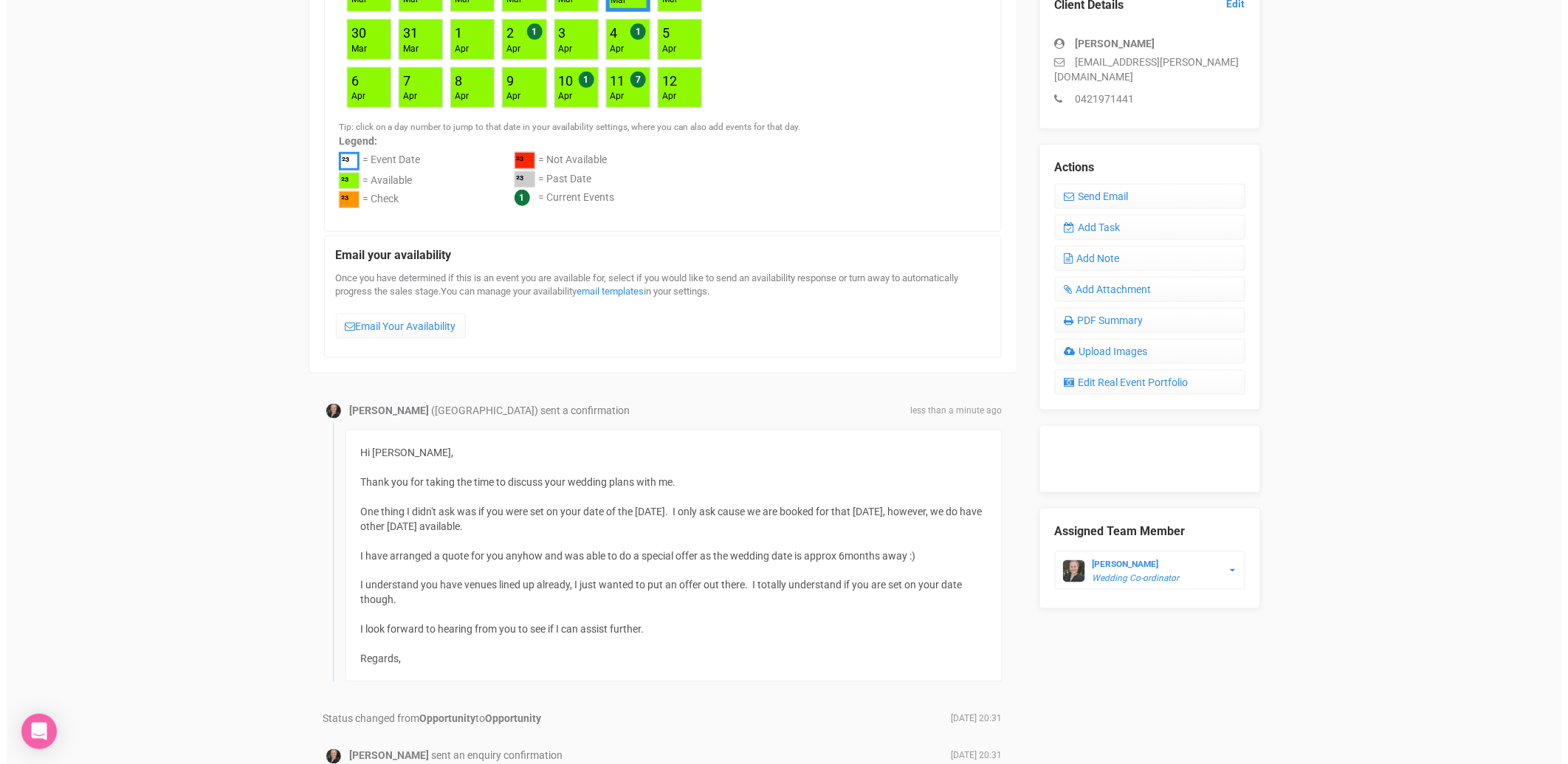
scroll to position [454, 0]
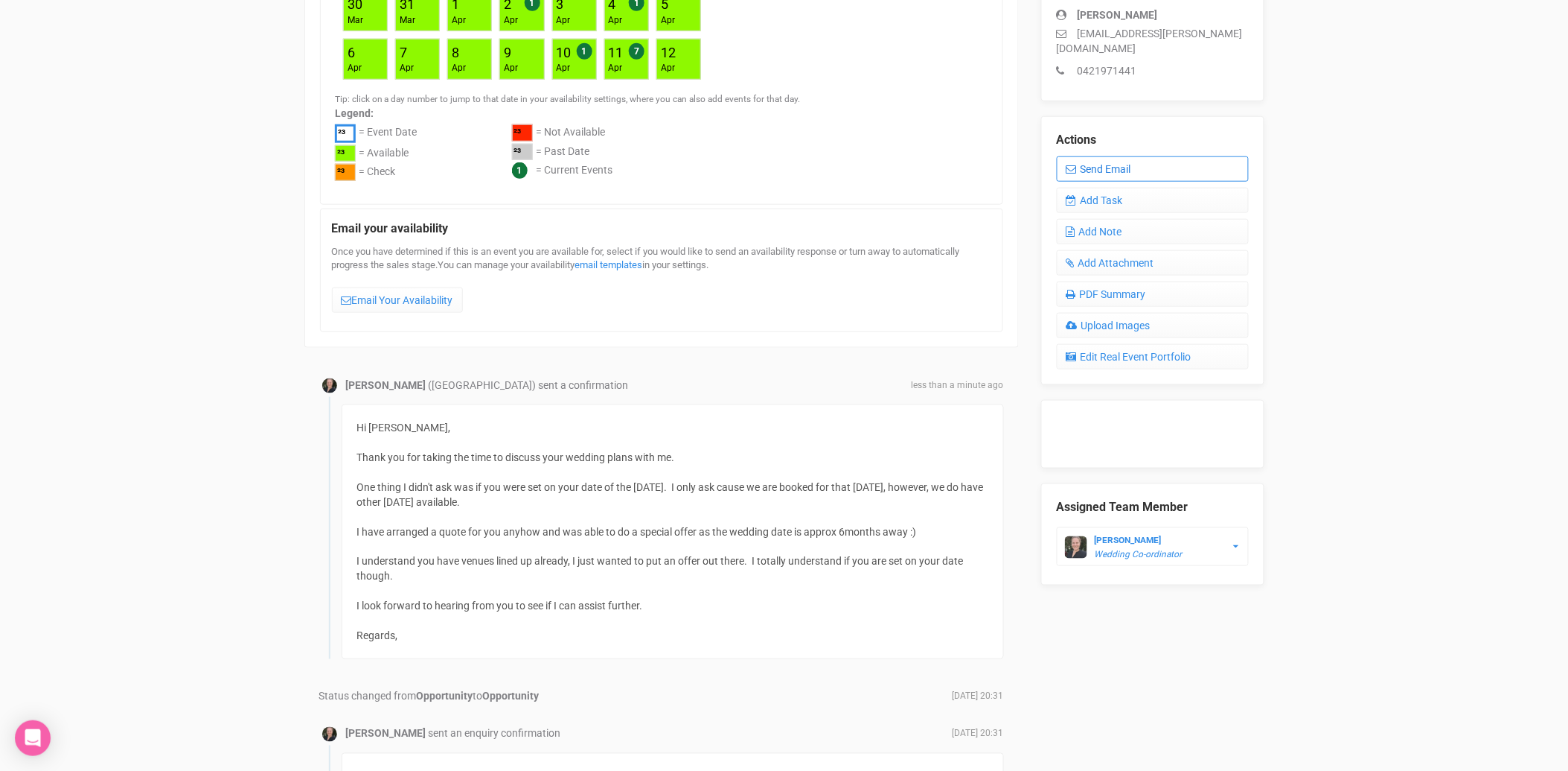
click at [1122, 156] on link "Send Email" at bounding box center [1152, 169] width 192 height 25
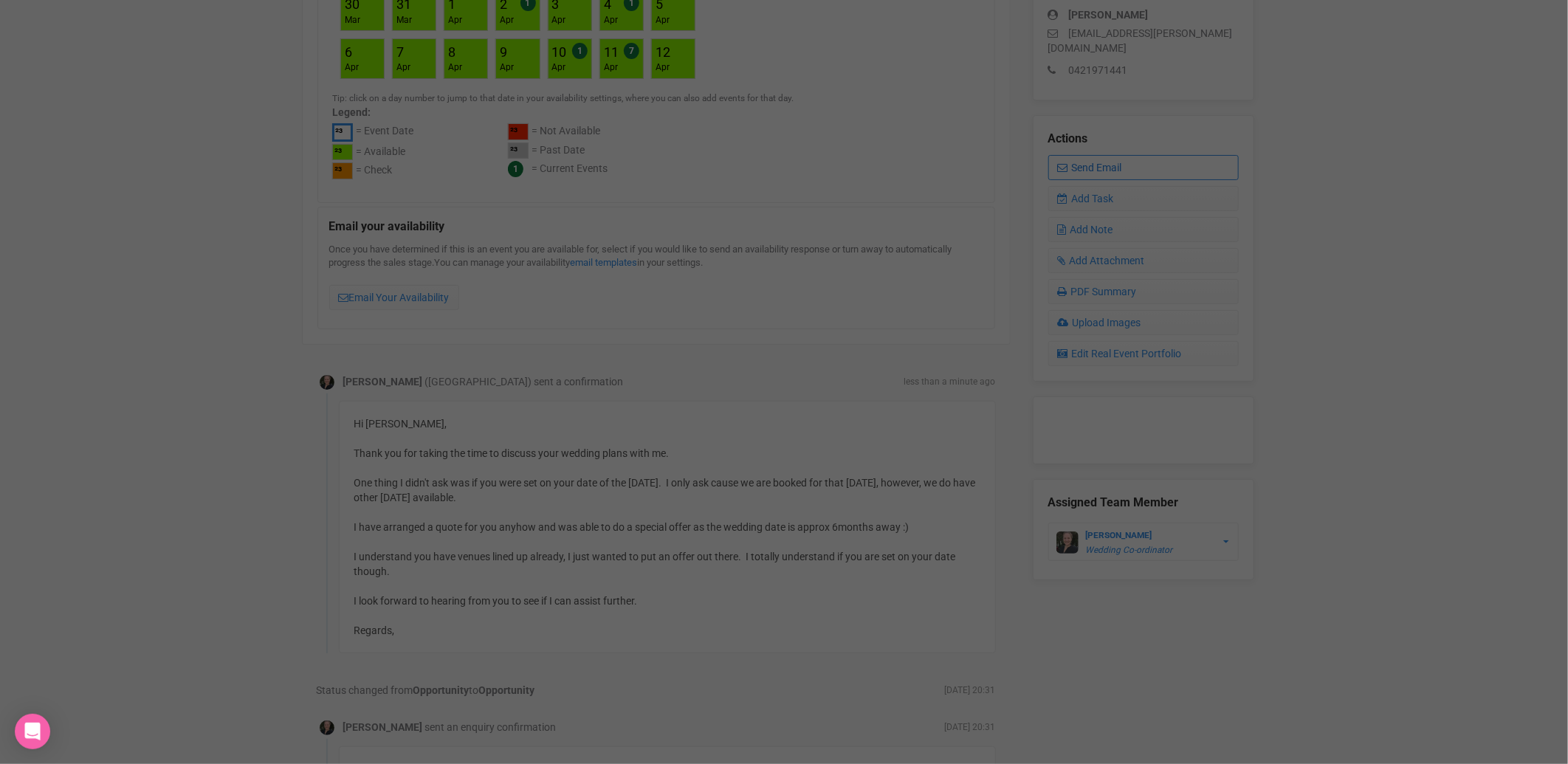
scroll to position [0, 0]
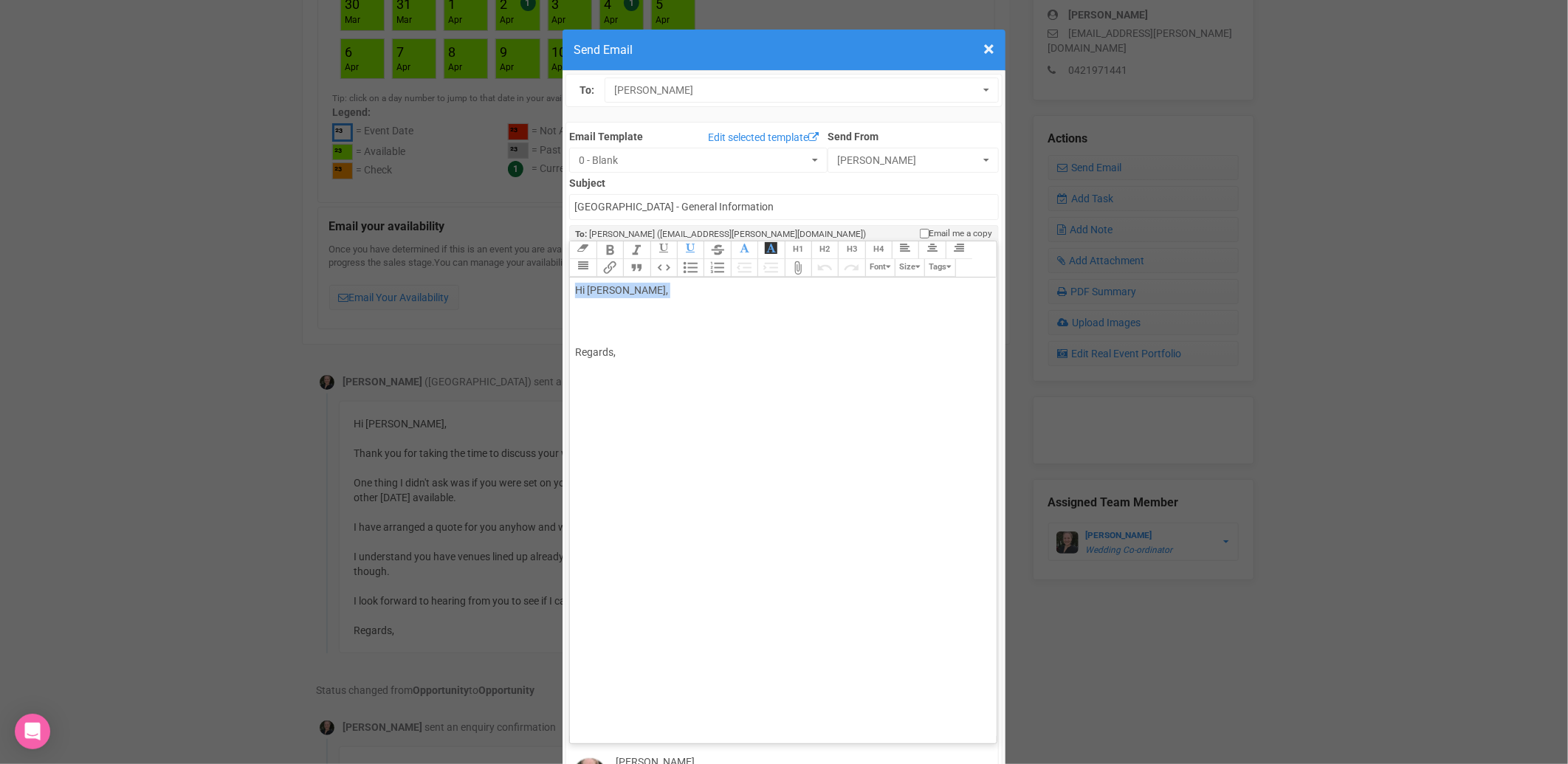
drag, startPoint x: 653, startPoint y: 244, endPoint x: 555, endPoint y: 246, distance: 98.0
click at [555, 246] on div "× Close Send Email To: [PERSON_NAME] [PERSON_NAME] [PERSON_NAME] Email Template…" at bounding box center [784, 744] width 1568 height 1443
type trix-editor "<div>,</div>"
type trix-editor "<div>Please find quote below:<br><br><br><br>Much Love xx</div>"
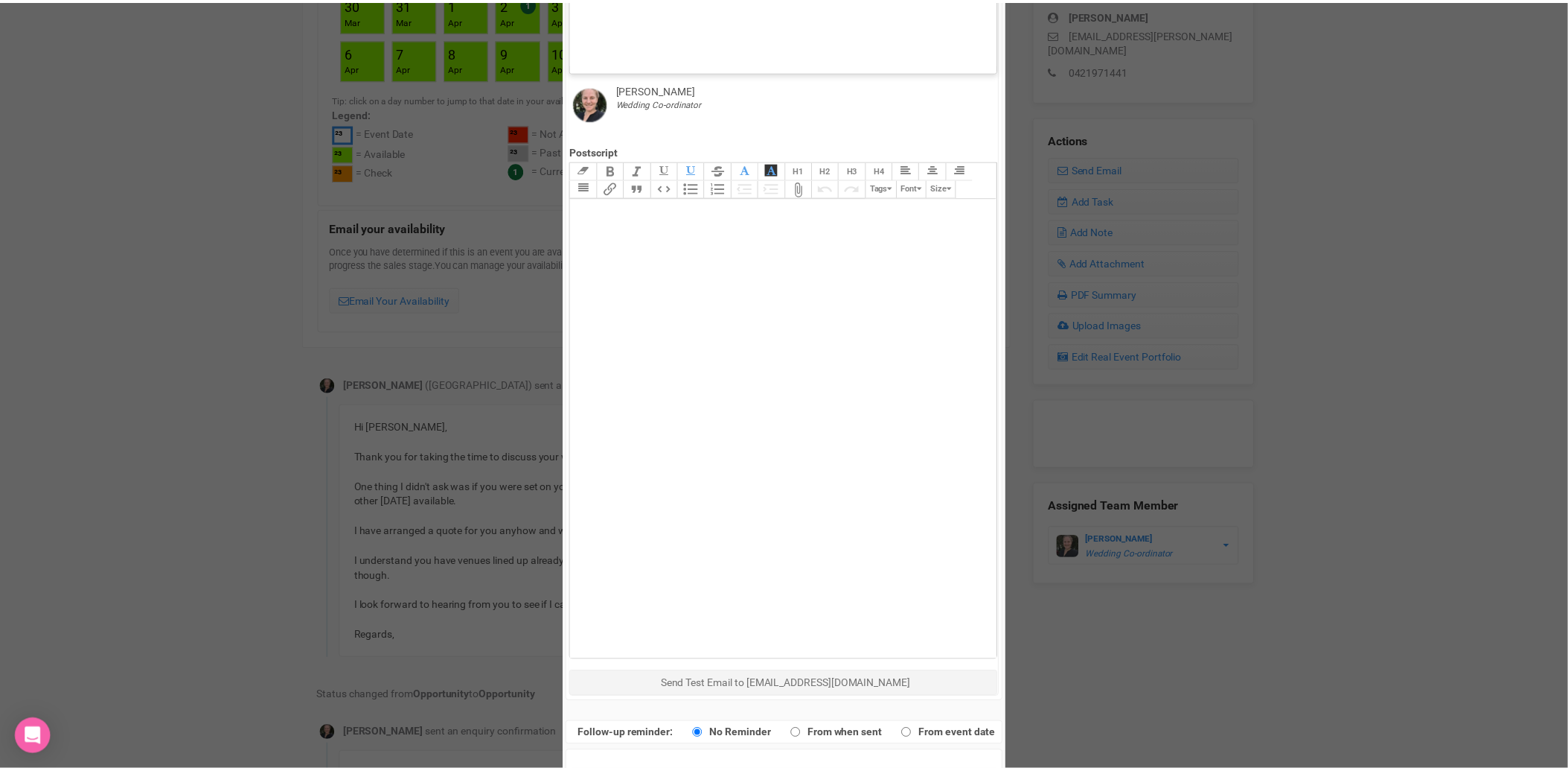
scroll to position [685, 0]
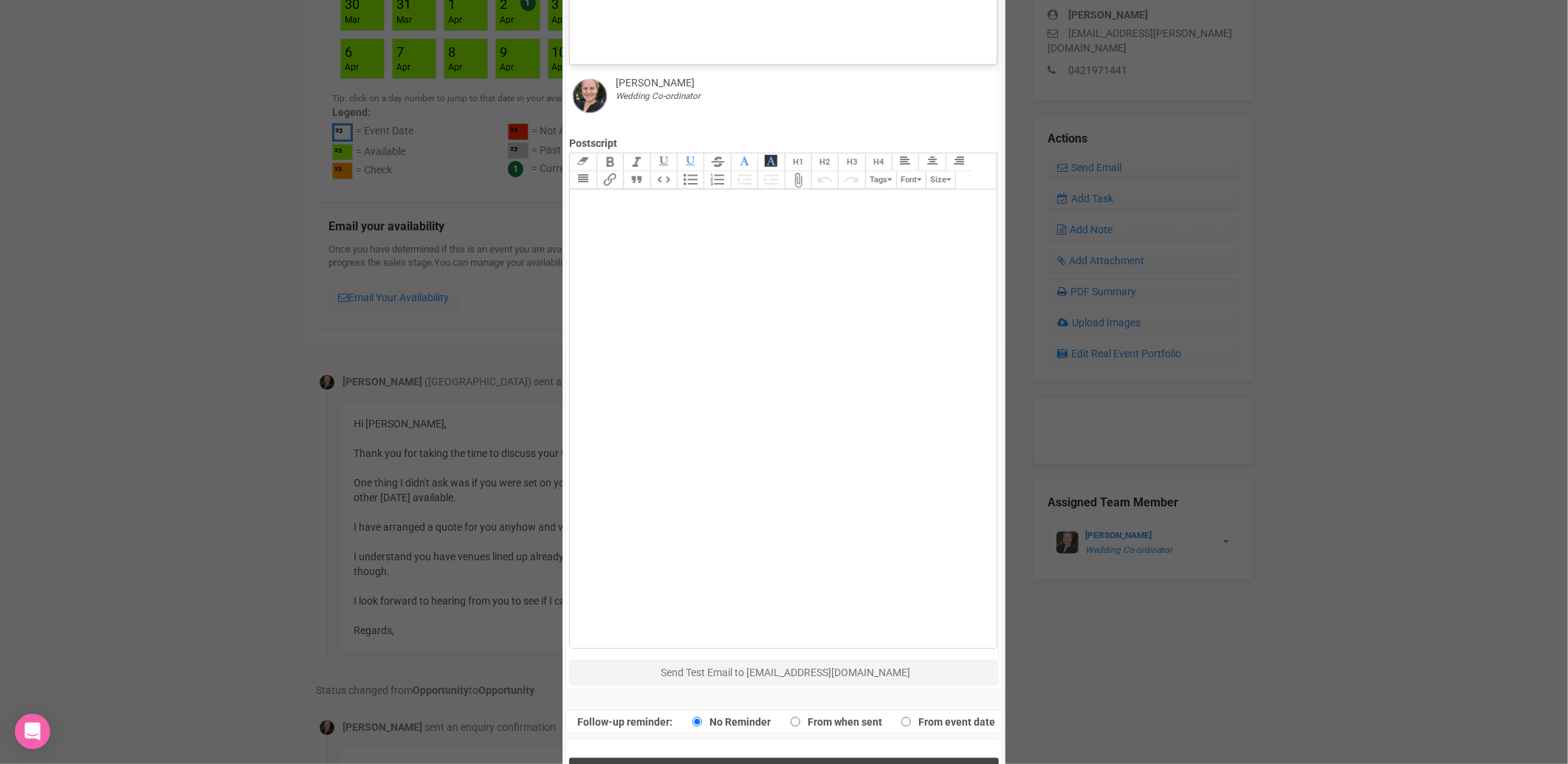
click at [764, 763] on span "Send Response" at bounding box center [787, 772] width 81 height 14
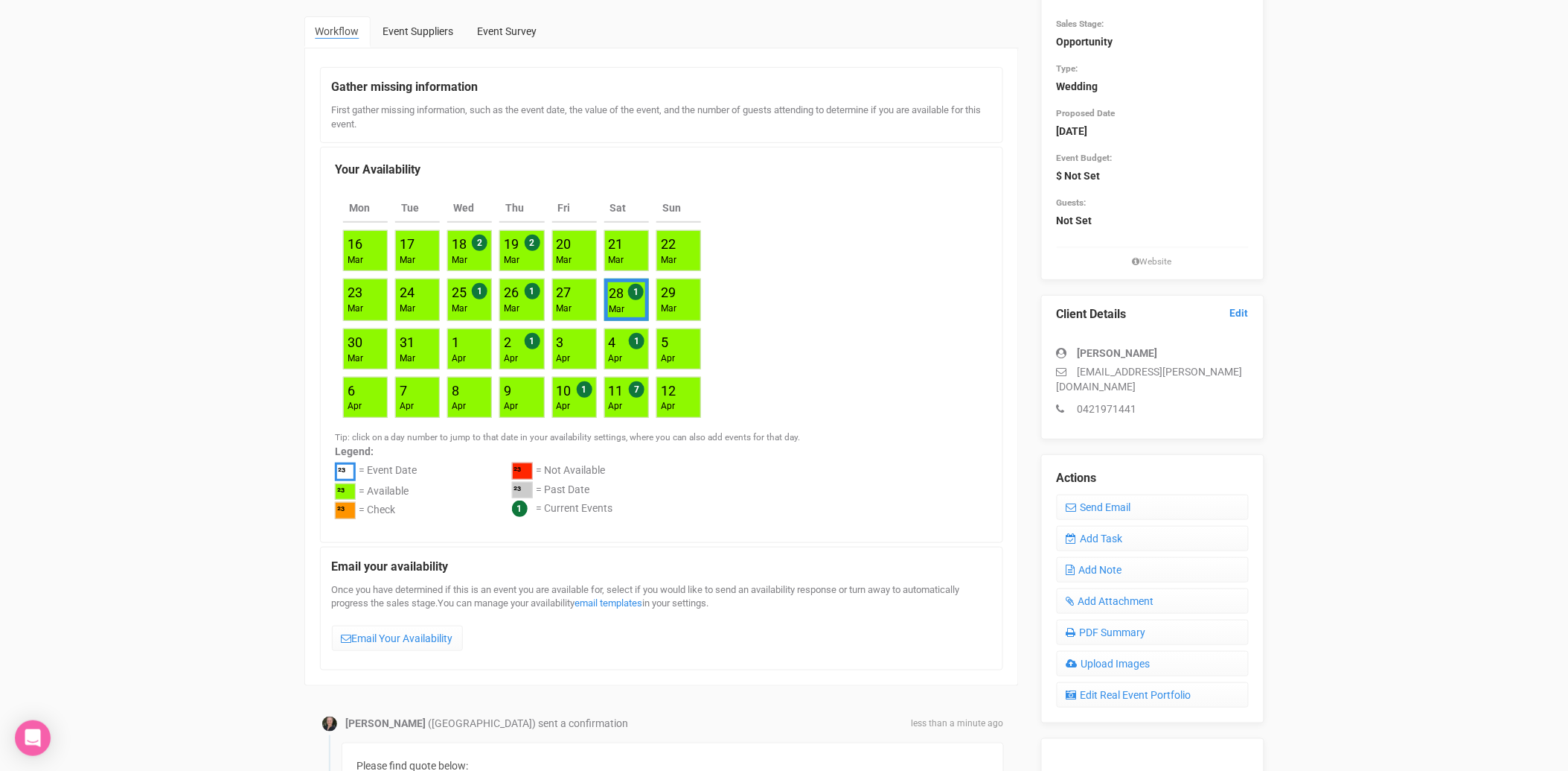
scroll to position [0, 0]
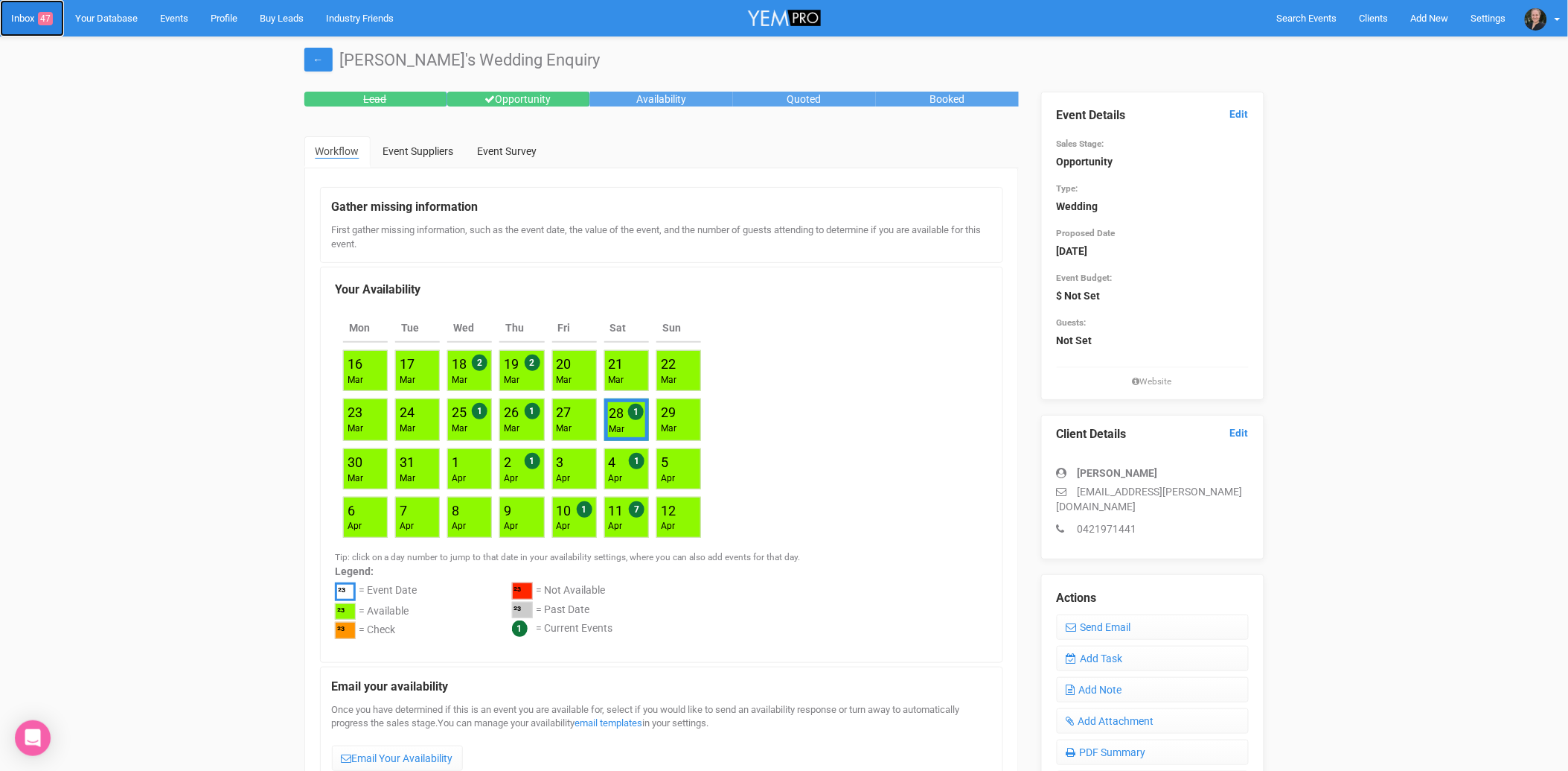
click at [35, 18] on link "Inbox 47" at bounding box center [32, 18] width 64 height 36
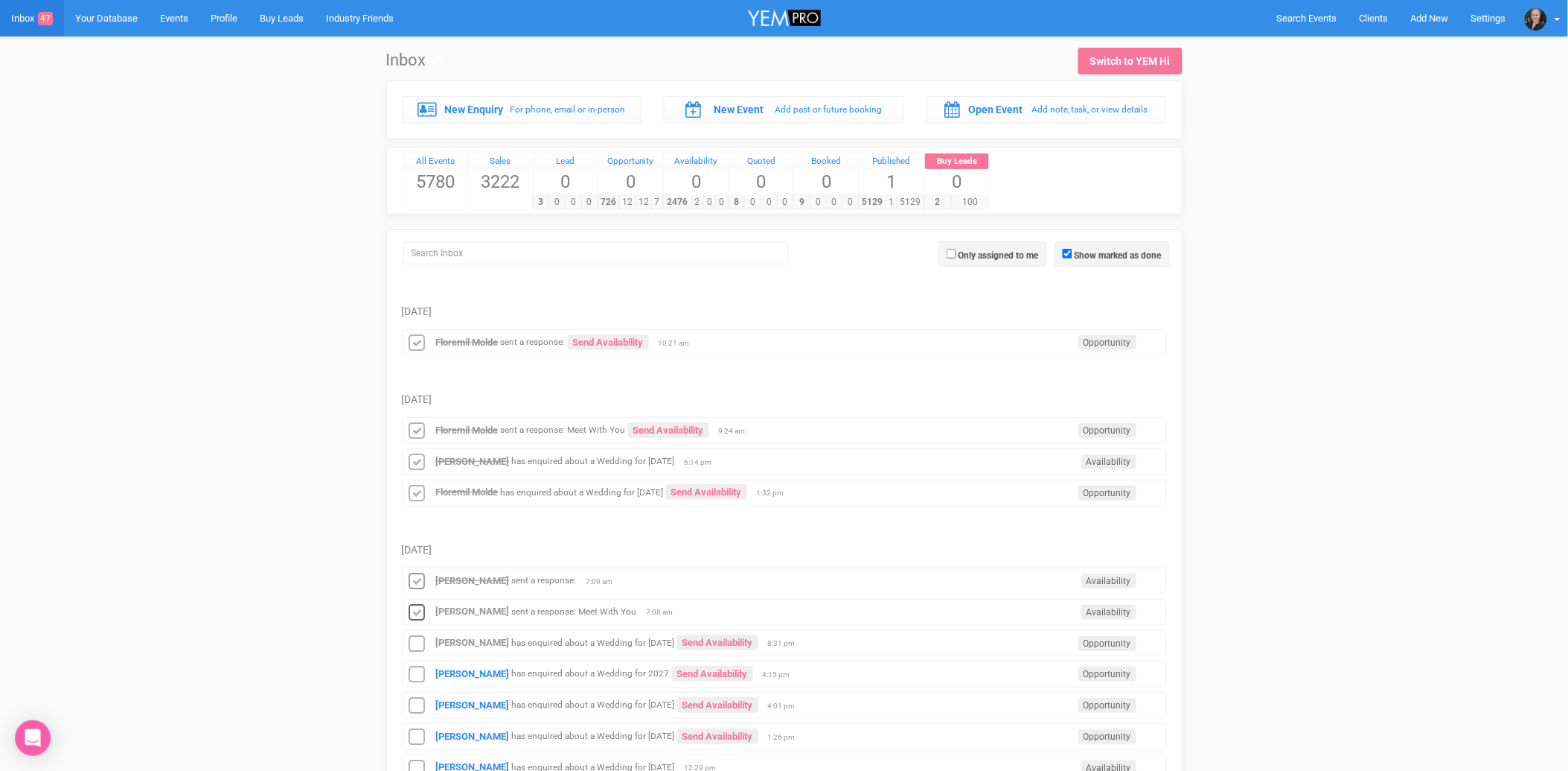
click at [421, 613] on icon at bounding box center [418, 612] width 23 height 19
click at [421, 648] on icon at bounding box center [418, 643] width 23 height 19
click at [467, 669] on div "[PERSON_NAME] has enquired about a Wedding for 2027 Send Availability Opportuni…" at bounding box center [784, 674] width 766 height 27
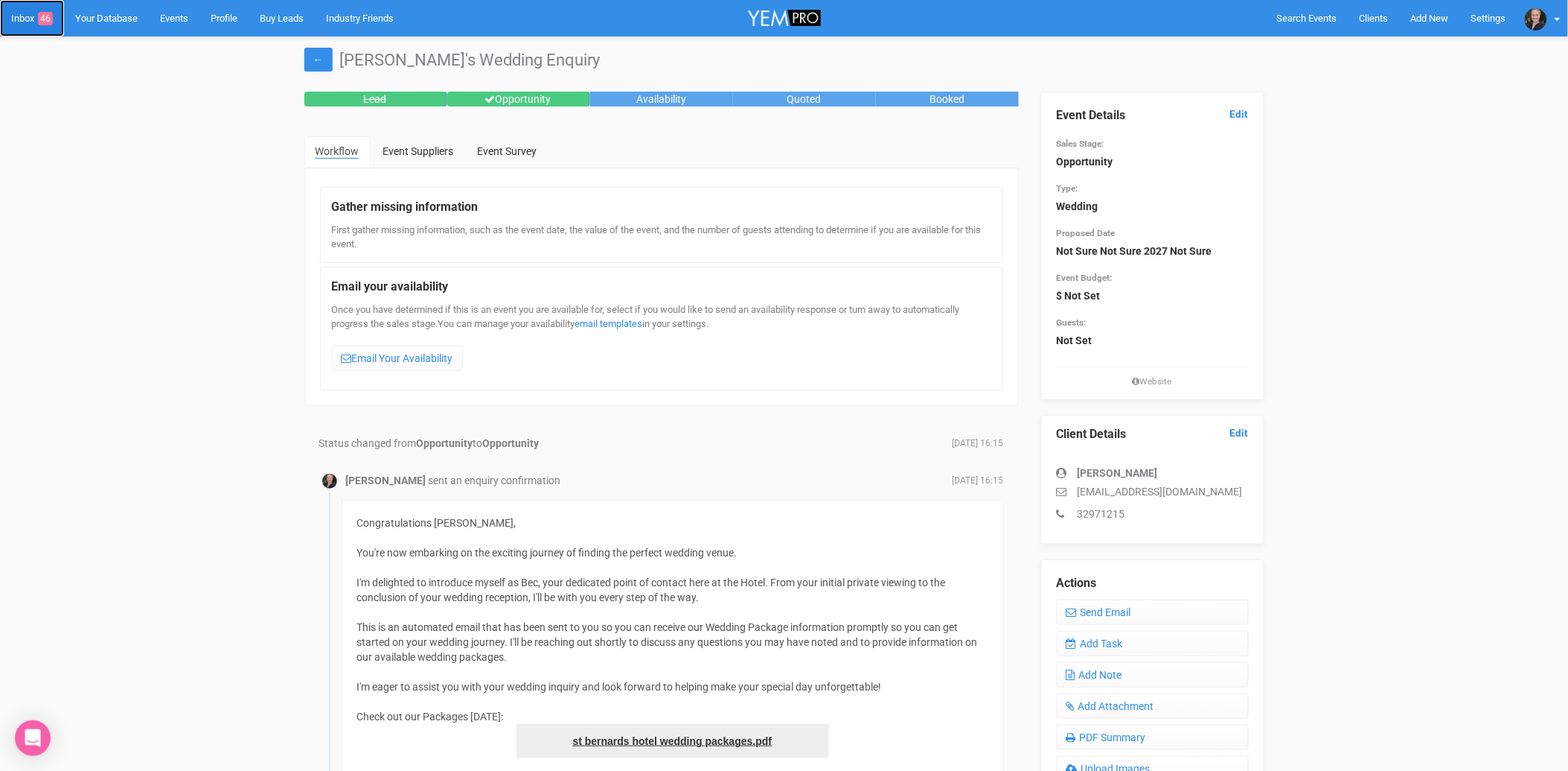
click at [23, 13] on link "Inbox 46" at bounding box center [32, 18] width 64 height 36
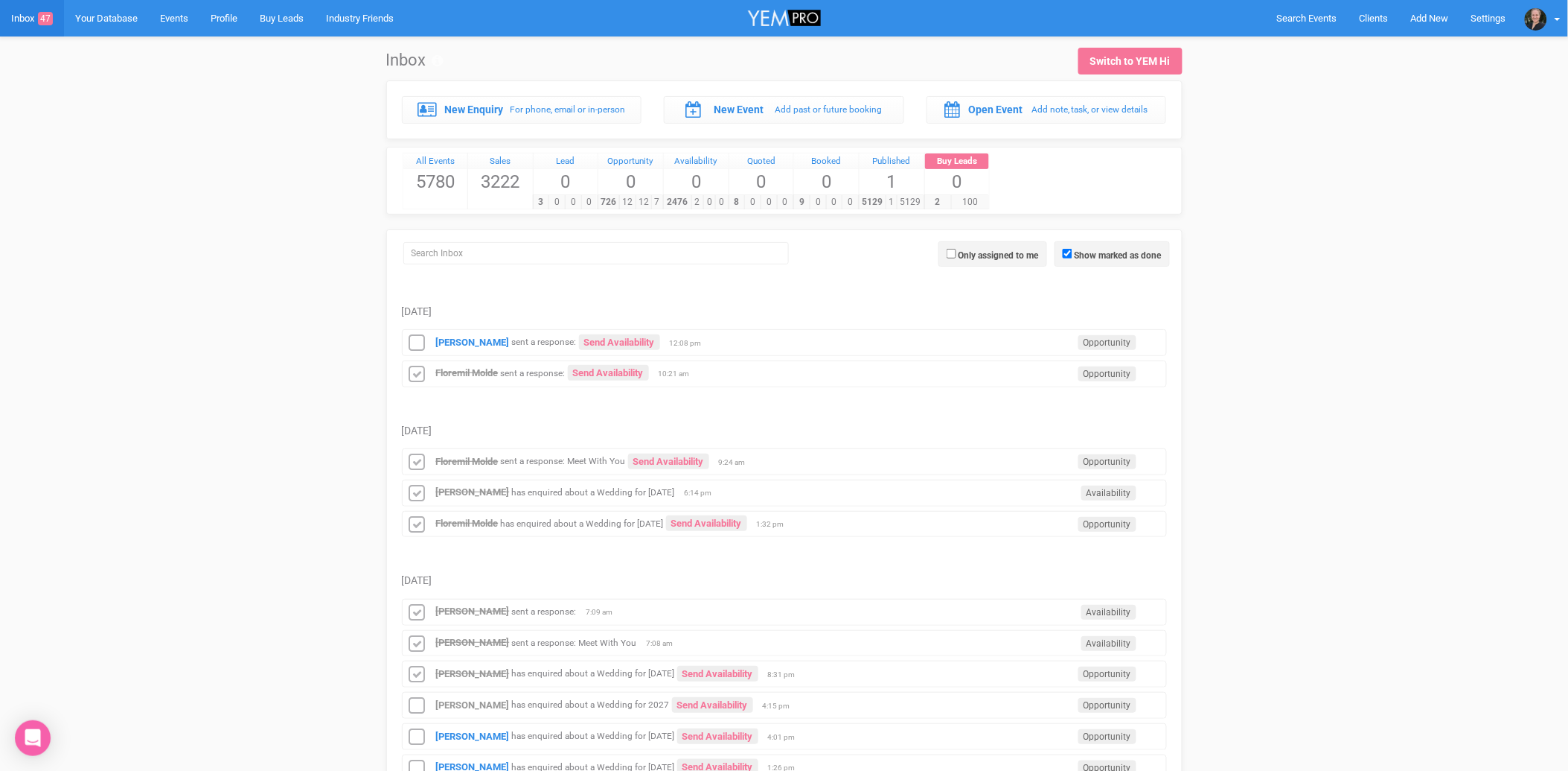
click at [477, 343] on strong "[PERSON_NAME]" at bounding box center [473, 341] width 74 height 11
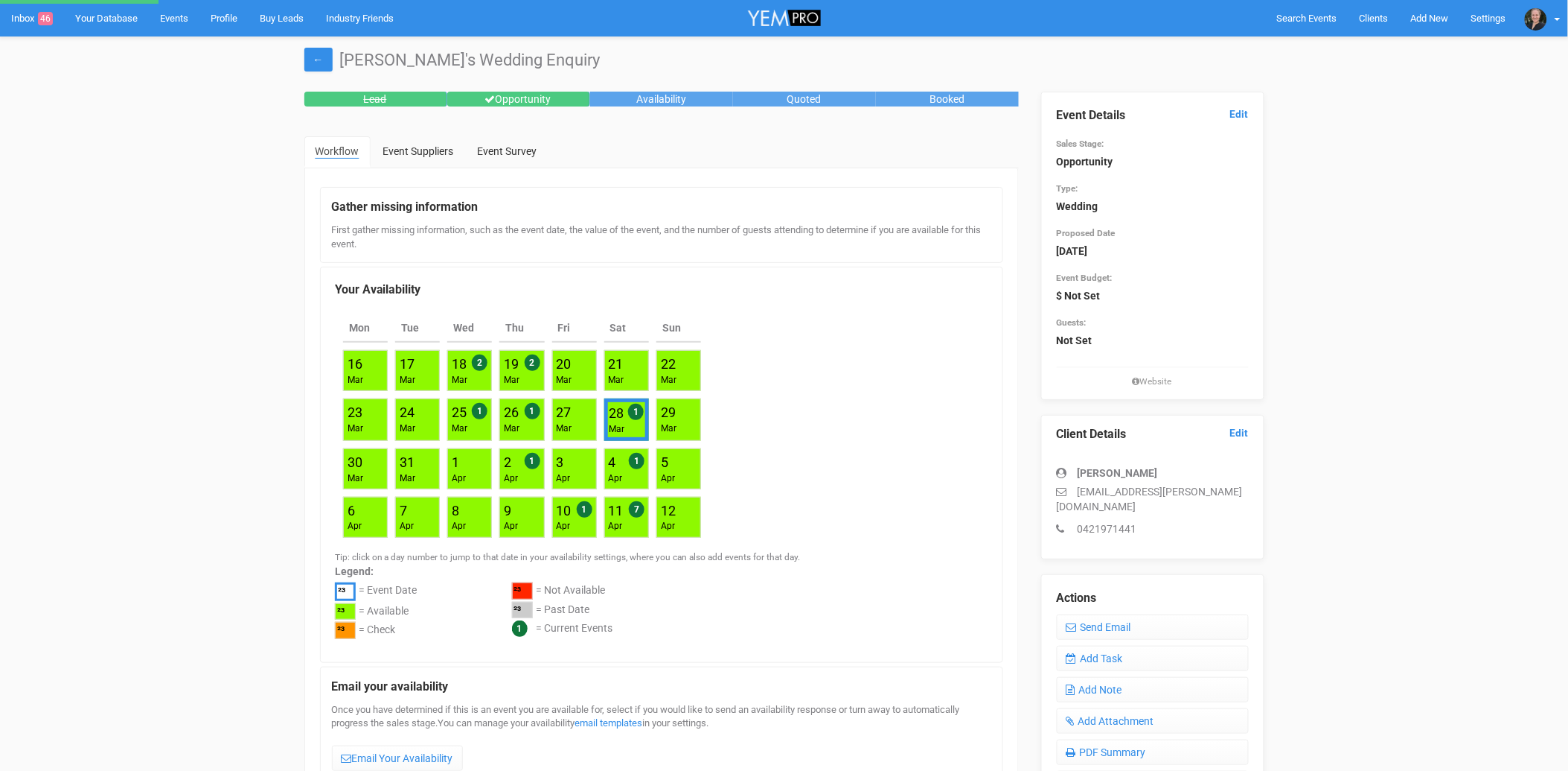
scroll to position [496, 0]
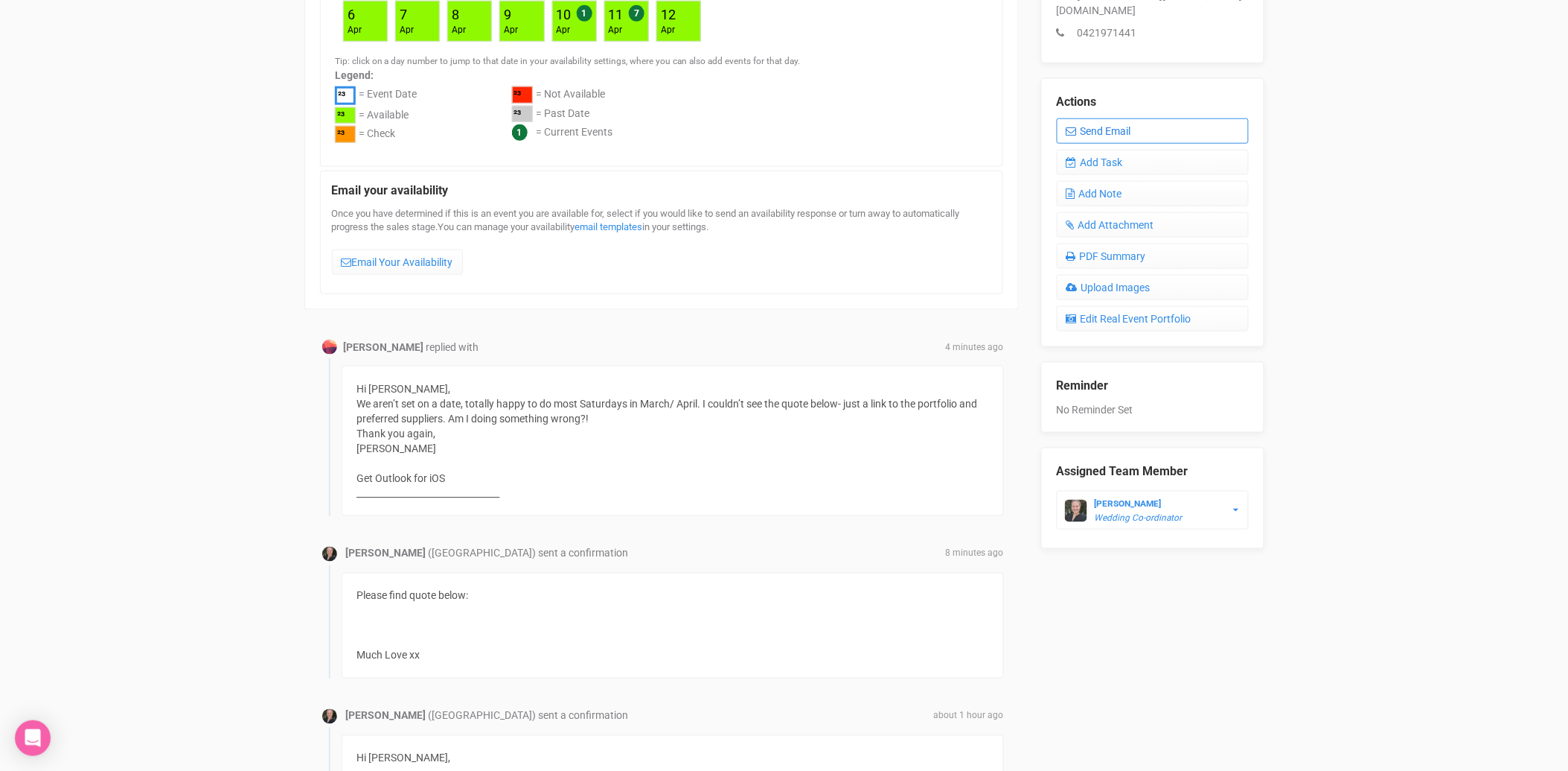
click at [1115, 118] on link "Send Email" at bounding box center [1152, 131] width 192 height 25
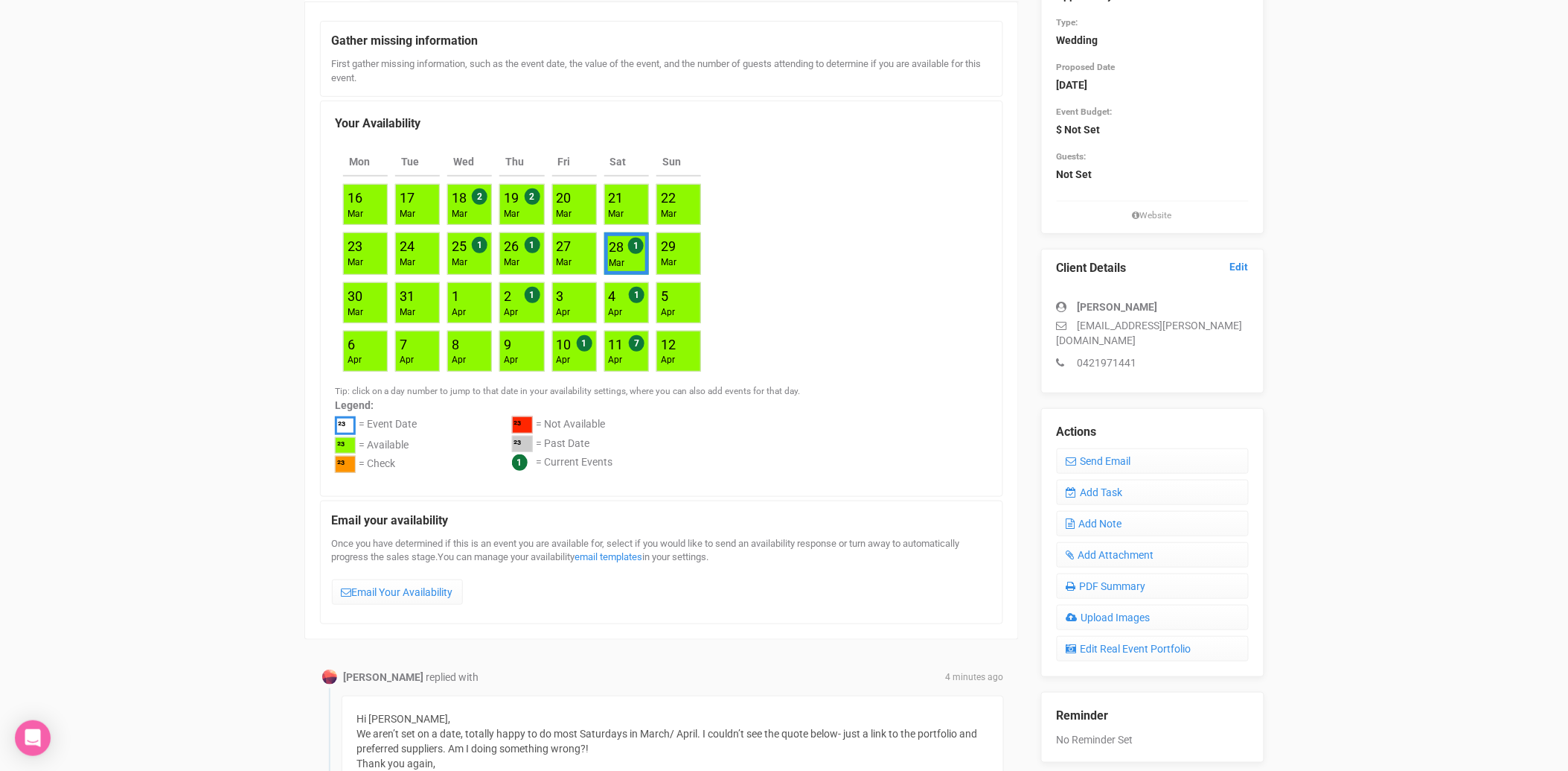
scroll to position [165, 0]
click at [1202, 323] on p "[EMAIL_ADDRESS][PERSON_NAME][DOMAIN_NAME]" at bounding box center [1152, 334] width 192 height 30
drag, startPoint x: 1202, startPoint y: 323, endPoint x: 1210, endPoint y: 326, distance: 8.5
click at [1210, 316] on div "[PERSON_NAME] Murphy [EMAIL_ADDRESS][PERSON_NAME][DOMAIN_NAME] 0421971441" at bounding box center [1152, 328] width 192 height 86
drag, startPoint x: 1209, startPoint y: 328, endPoint x: 1077, endPoint y: 325, distance: 132.0
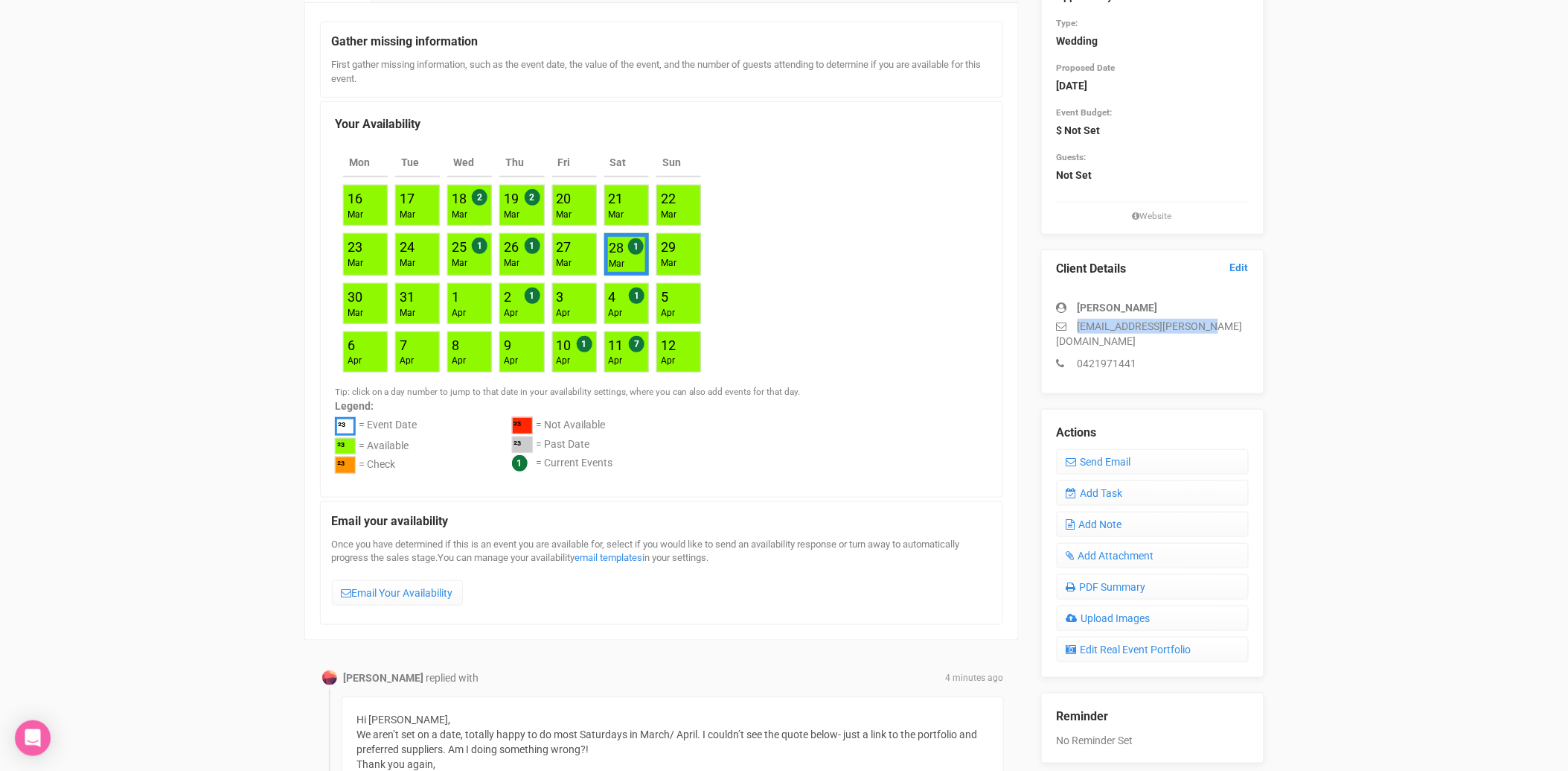
click at [1077, 325] on p "[EMAIL_ADDRESS][PERSON_NAME][DOMAIN_NAME]" at bounding box center [1152, 334] width 192 height 30
copy p "[EMAIL_ADDRESS][PERSON_NAME][DOMAIN_NAME]"
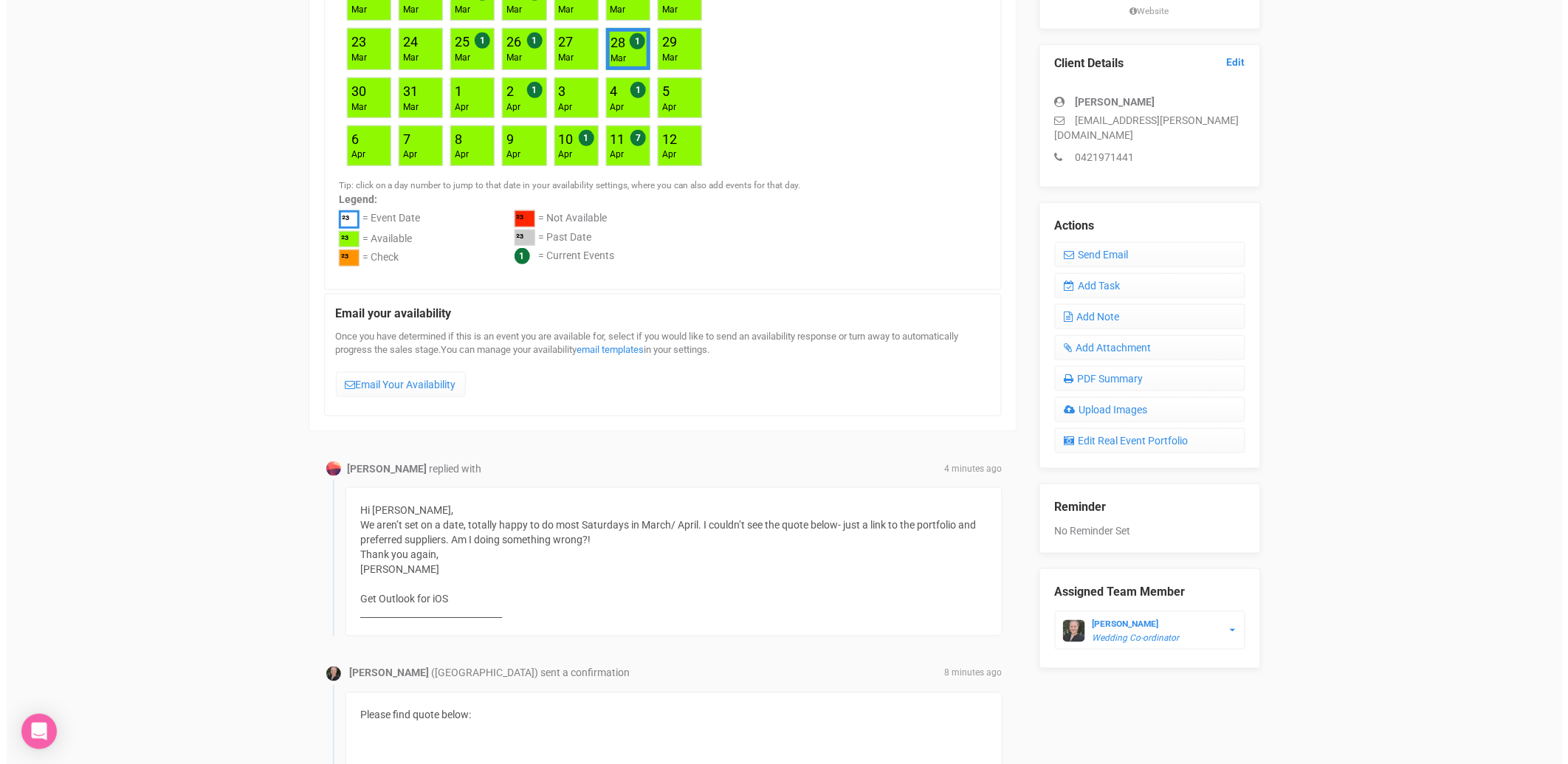
scroll to position [574, 0]
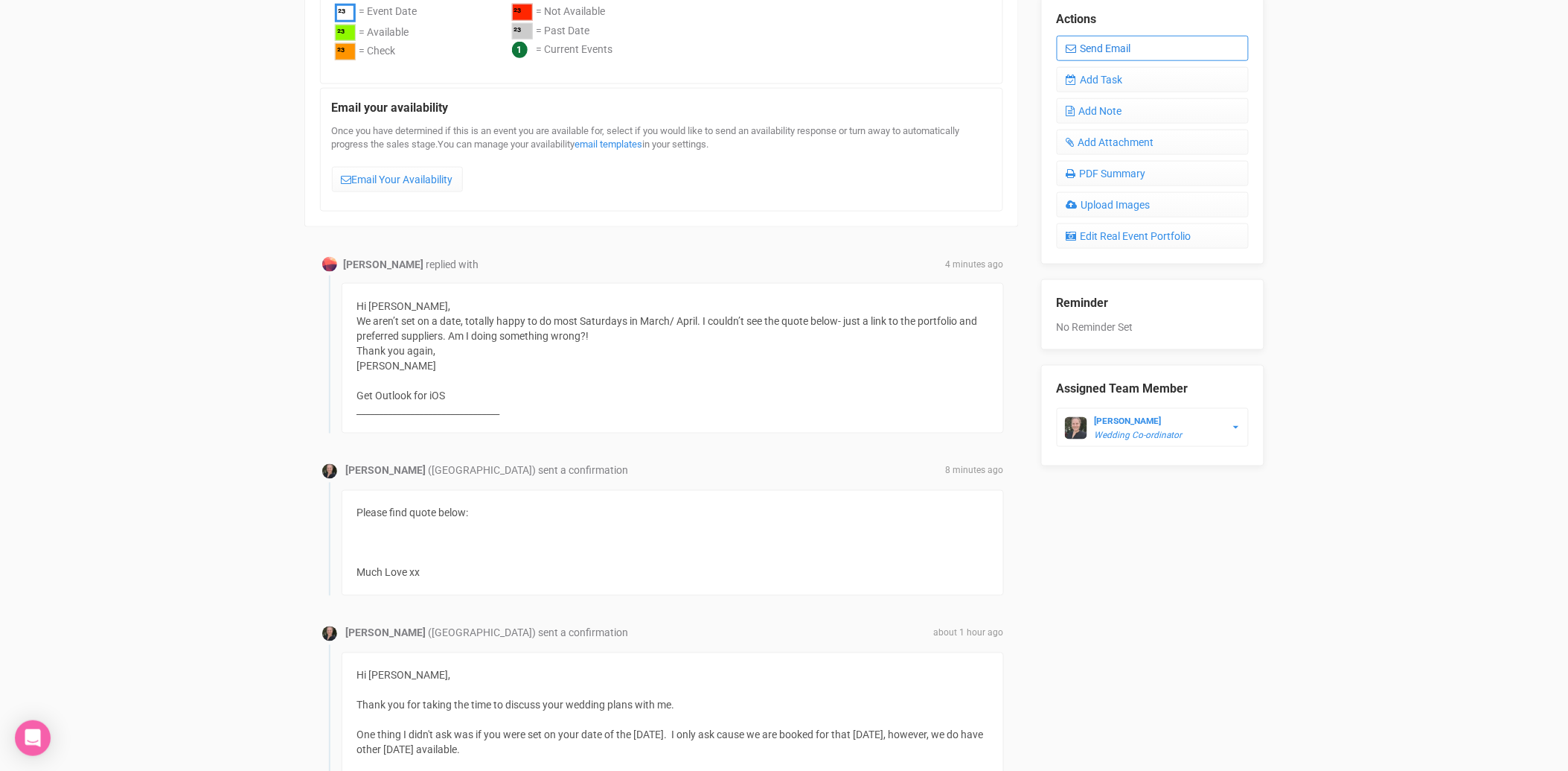
click at [1124, 36] on link "Send Email" at bounding box center [1152, 49] width 192 height 25
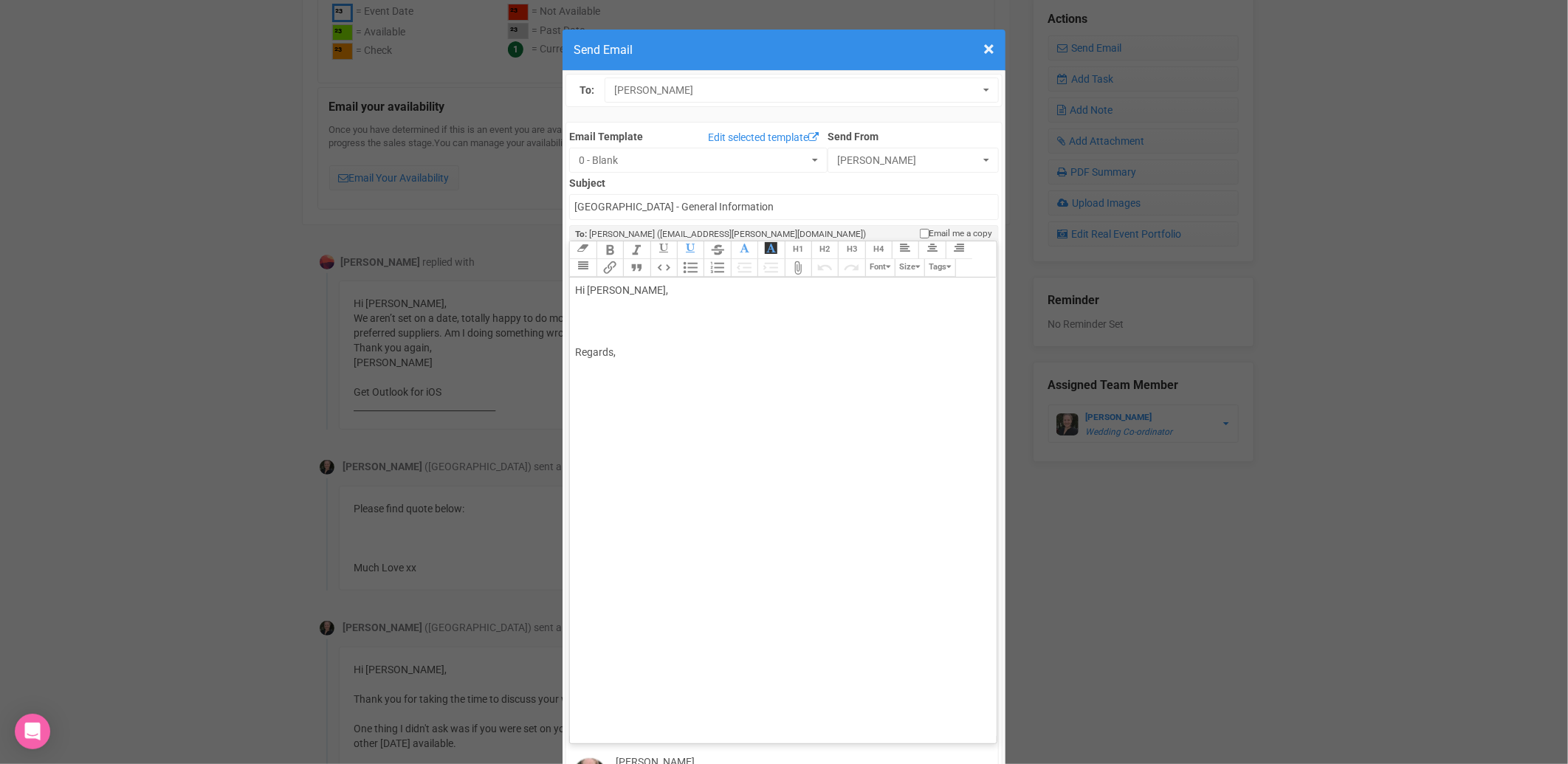
click at [646, 283] on div "Hi [PERSON_NAME], Regards," at bounding box center [780, 321] width 411 height 77
type trix-editor "<div>[PERSON_NAME],<br><br>Did it come through okay via my other email address?…"
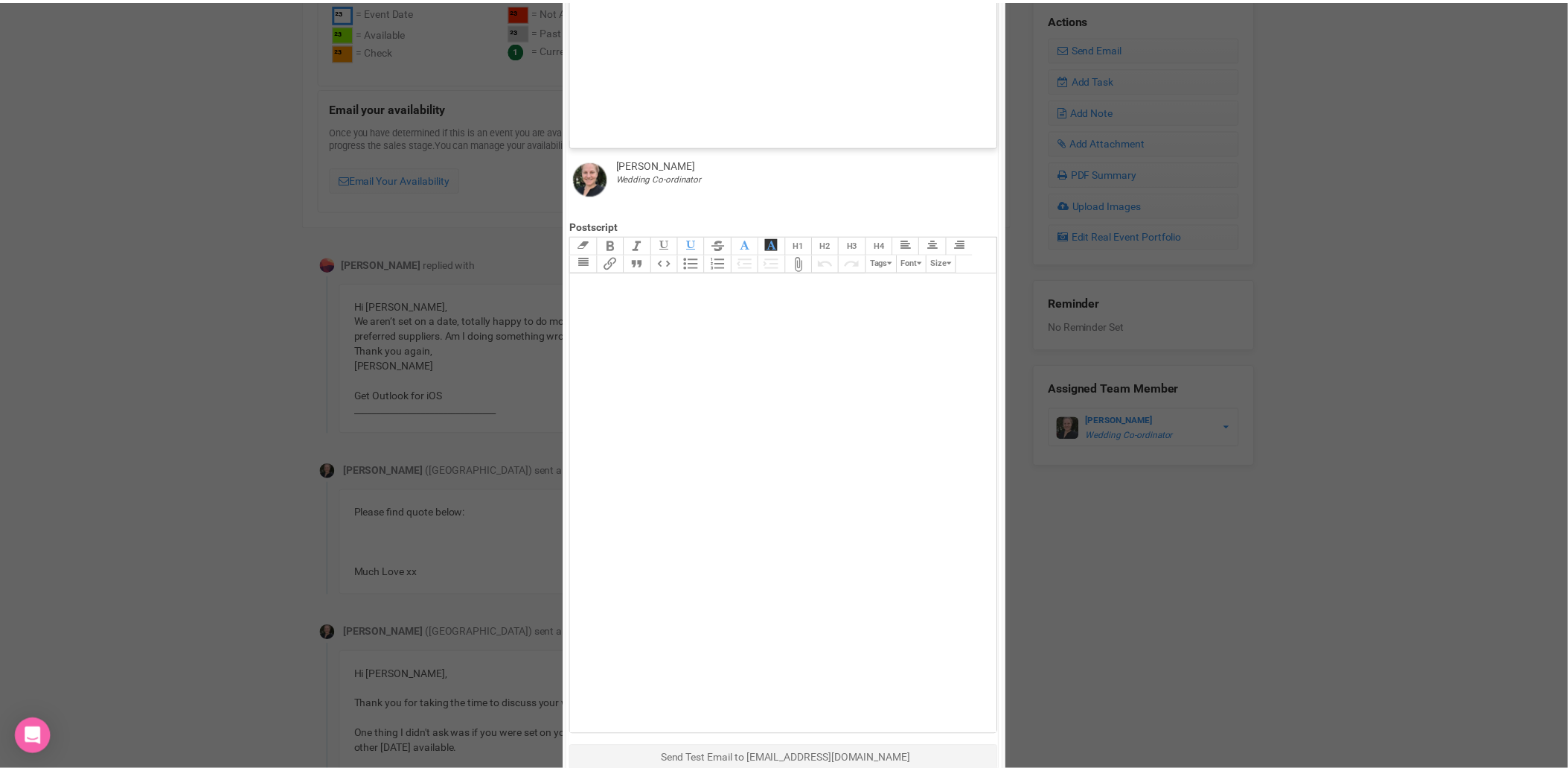
scroll to position [685, 0]
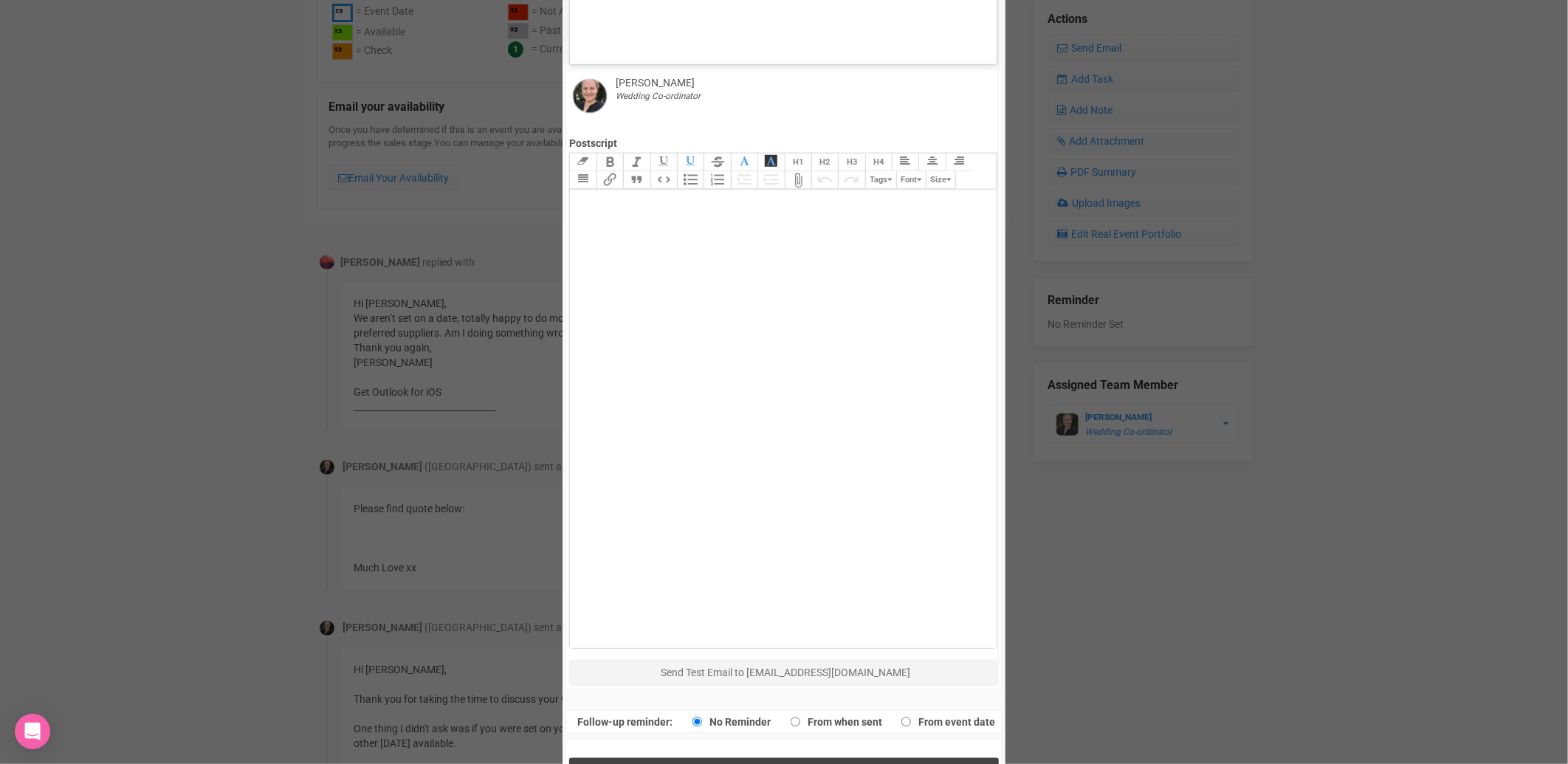
click at [769, 763] on span "Send Response" at bounding box center [787, 772] width 81 height 14
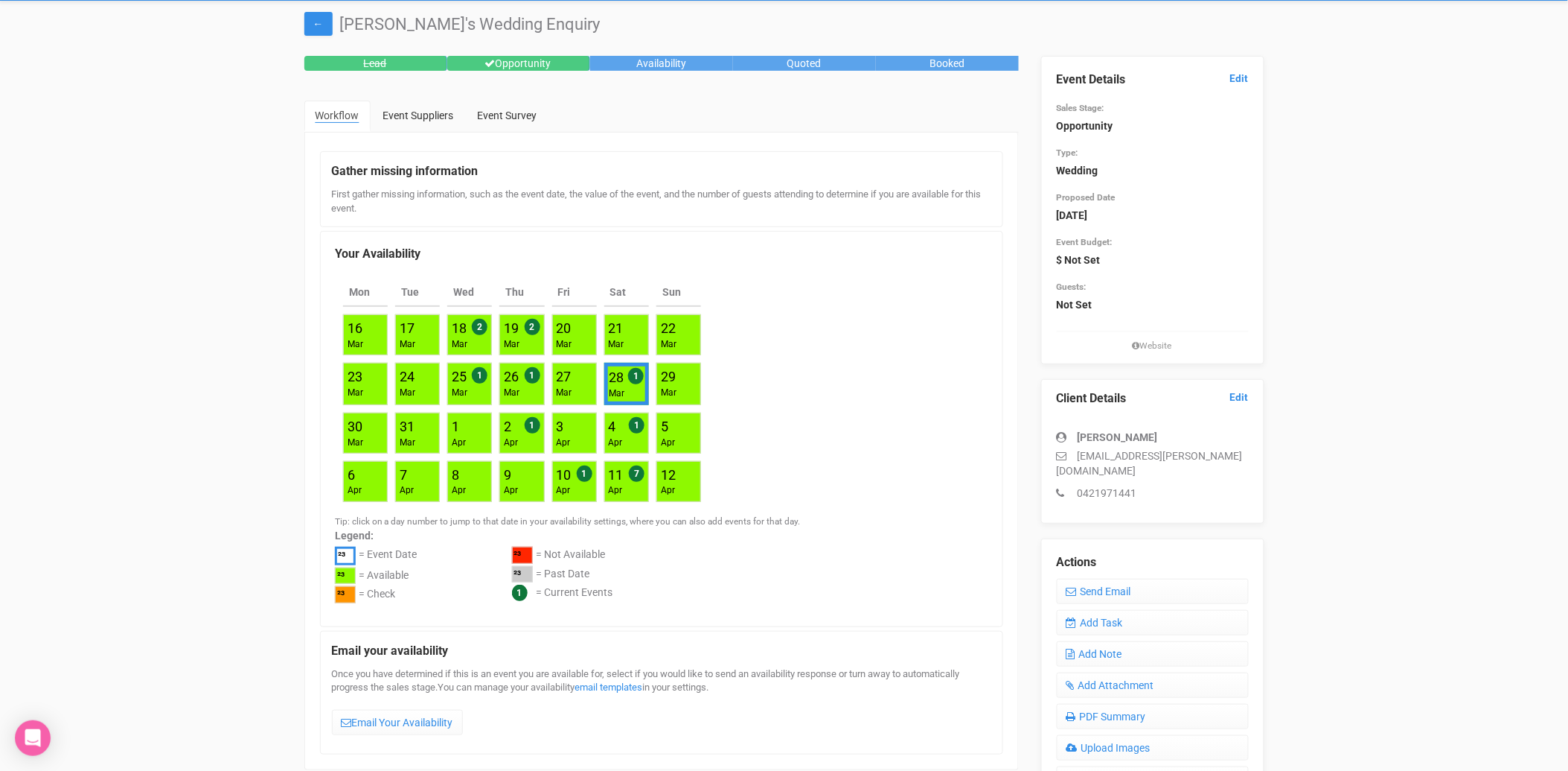
scroll to position [0, 0]
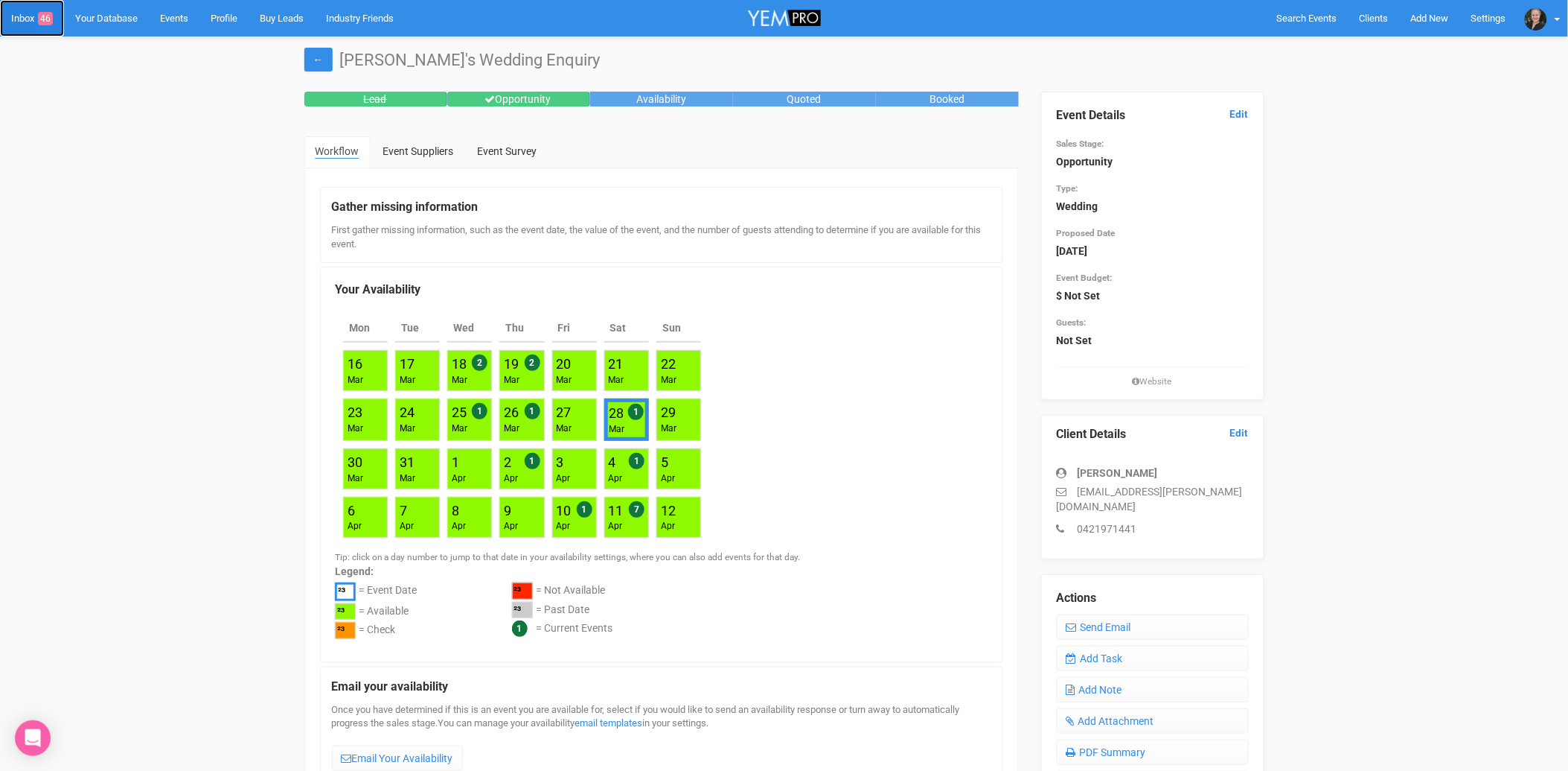
click at [34, 18] on link "Inbox 46" at bounding box center [32, 18] width 64 height 36
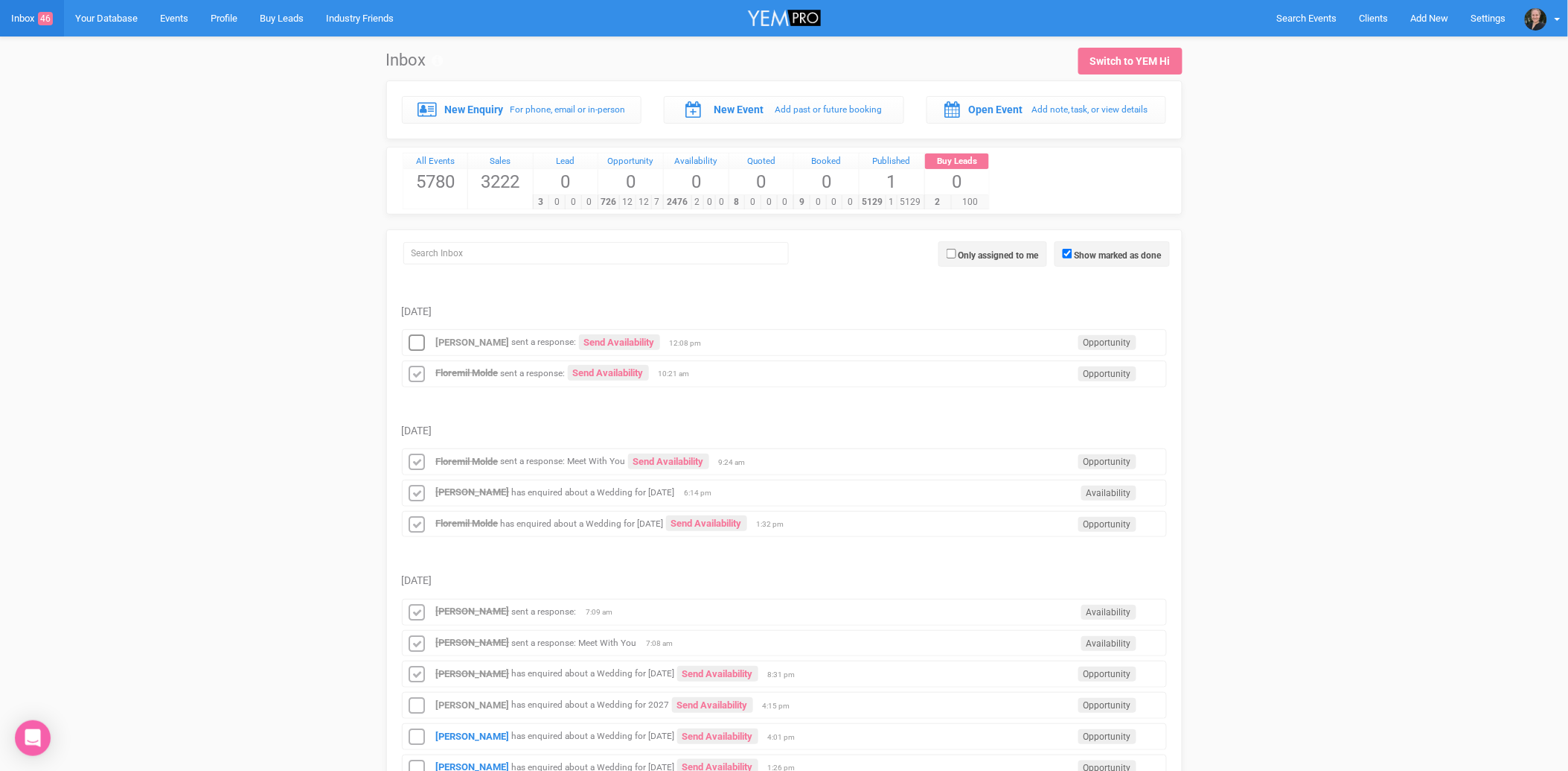
click at [413, 333] on div "[PERSON_NAME] sent a response: Send Availability Opportunity 12:08 pm" at bounding box center [784, 342] width 766 height 27
